Goal: Transaction & Acquisition: Purchase product/service

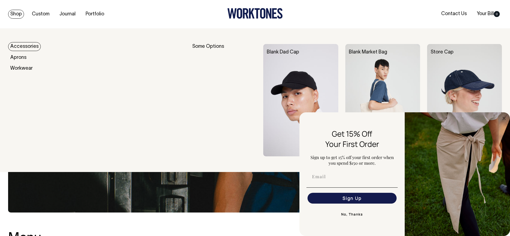
click at [21, 14] on link "Shop" at bounding box center [16, 14] width 16 height 9
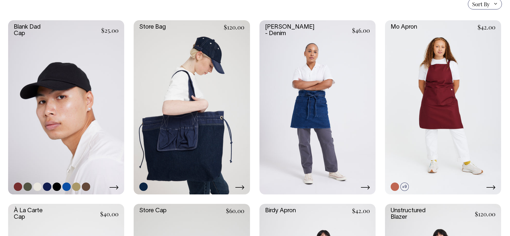
scroll to position [139, 0]
click at [26, 190] on link at bounding box center [28, 187] width 8 height 8
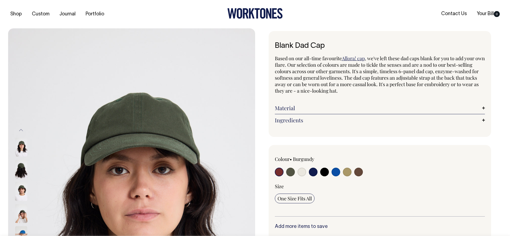
radio input "true"
select select "Olive"
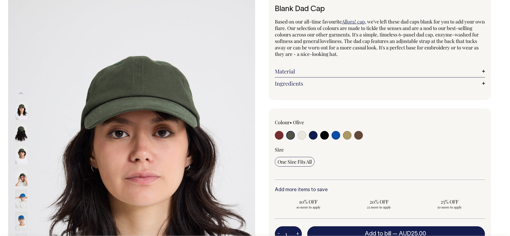
scroll to position [37, 0]
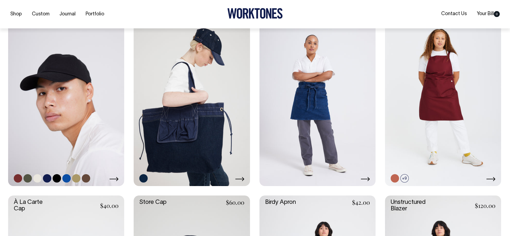
click at [49, 133] on link at bounding box center [66, 99] width 116 height 174
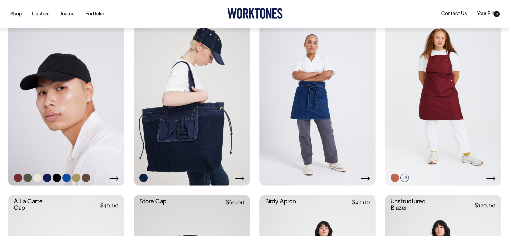
click at [79, 62] on link at bounding box center [66, 98] width 116 height 174
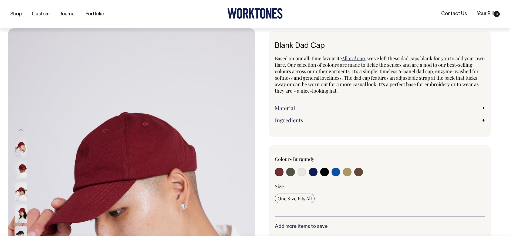
scroll to position [149, 0]
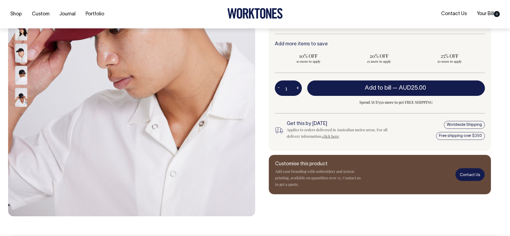
scroll to position [183, 0]
click at [471, 172] on link "Contact Us" at bounding box center [470, 174] width 29 height 13
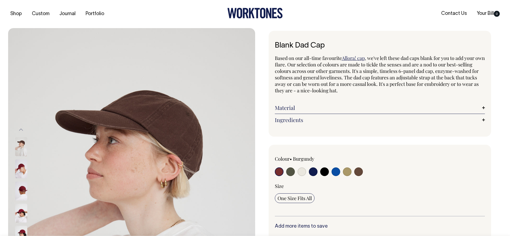
scroll to position [0, 0]
click at [325, 173] on input "radio" at bounding box center [324, 172] width 9 height 9
radio input "true"
select select "Black"
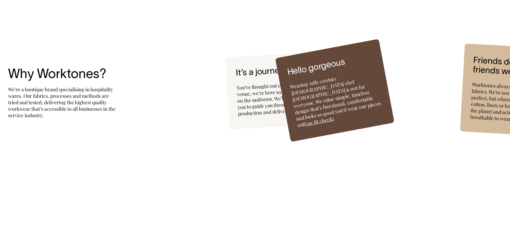
scroll to position [1417, 0]
